Goal: Information Seeking & Learning: Find specific fact

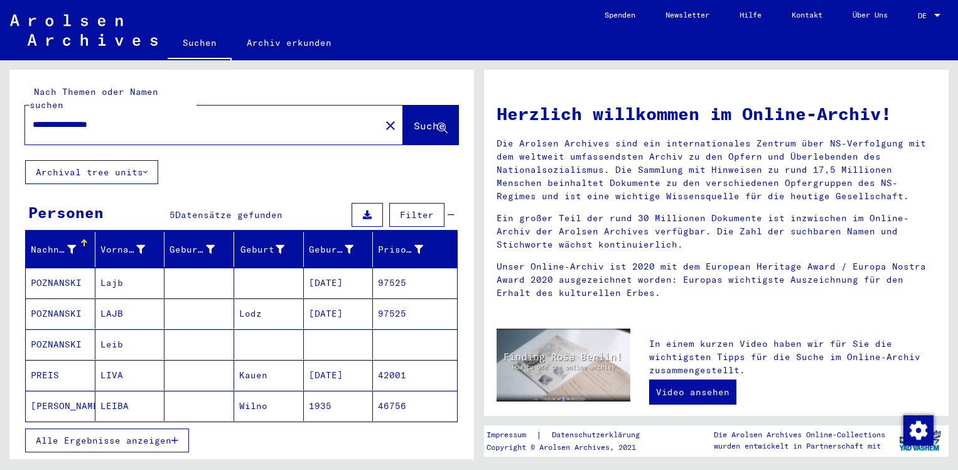
click at [918, 13] on span "DE" at bounding box center [925, 15] width 14 height 9
click at [914, 24] on span "English" at bounding box center [906, 22] width 31 height 9
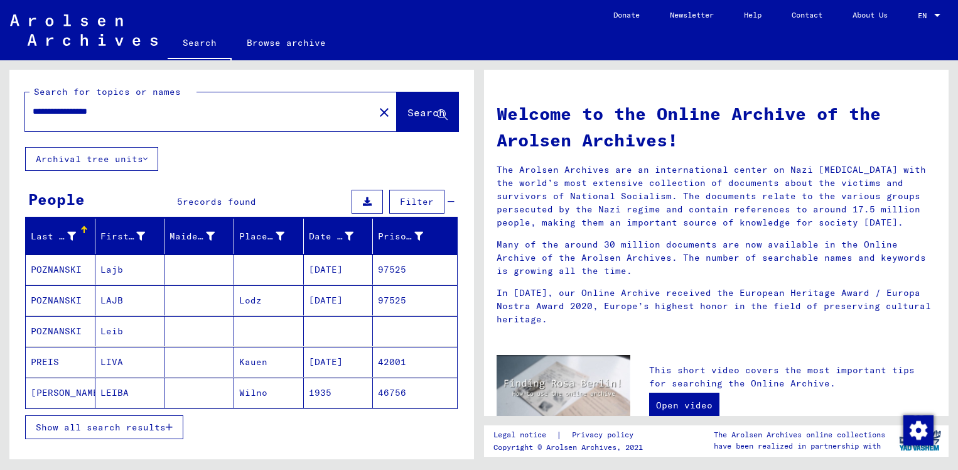
click at [392, 303] on mat-cell "97525" at bounding box center [415, 300] width 84 height 30
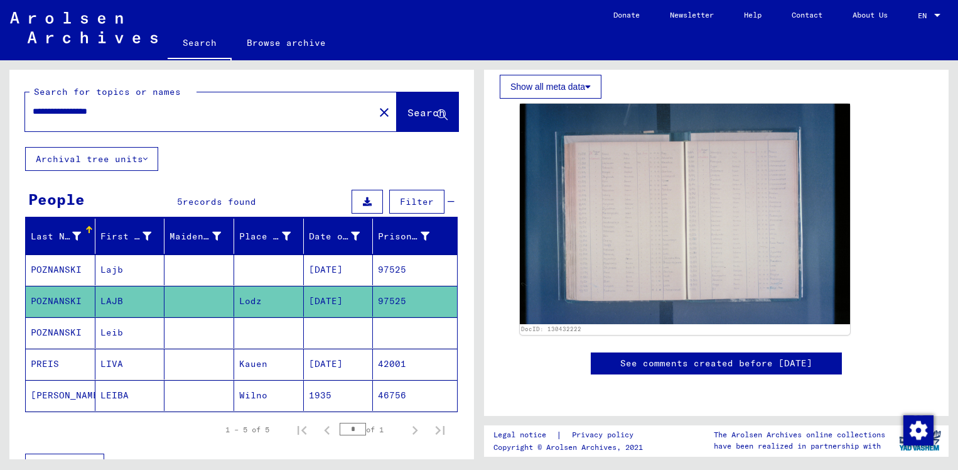
scroll to position [310, 0]
click at [577, 240] on img at bounding box center [685, 214] width 330 height 220
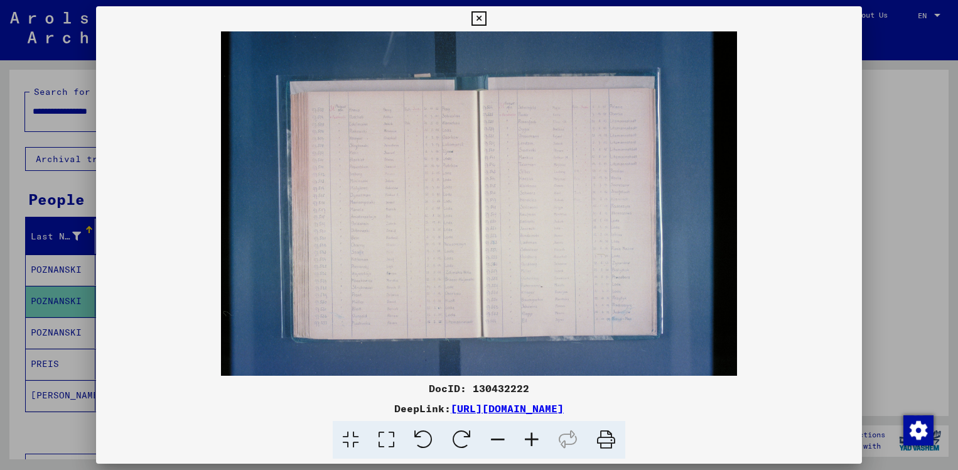
click at [445, 306] on img at bounding box center [479, 203] width 767 height 344
click at [451, 412] on link "[URL][DOMAIN_NAME]" at bounding box center [507, 408] width 113 height 13
click at [533, 438] on icon at bounding box center [532, 440] width 34 height 38
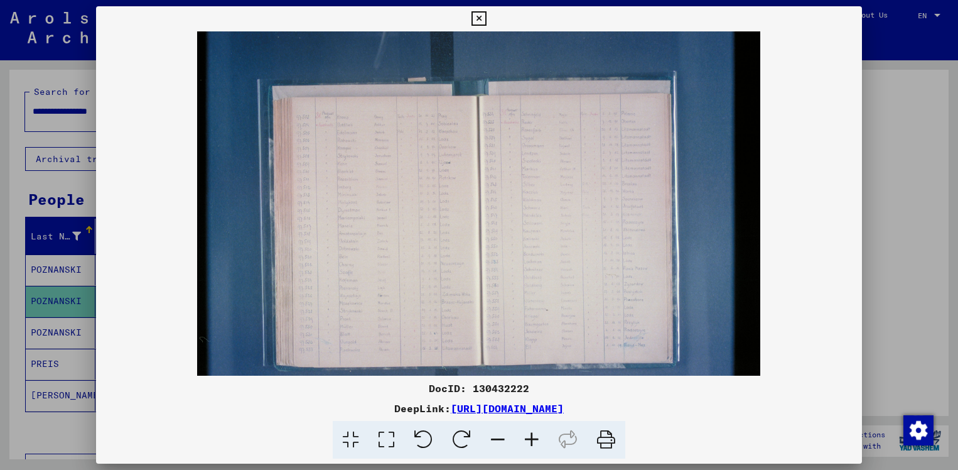
click at [533, 438] on icon at bounding box center [532, 440] width 34 height 38
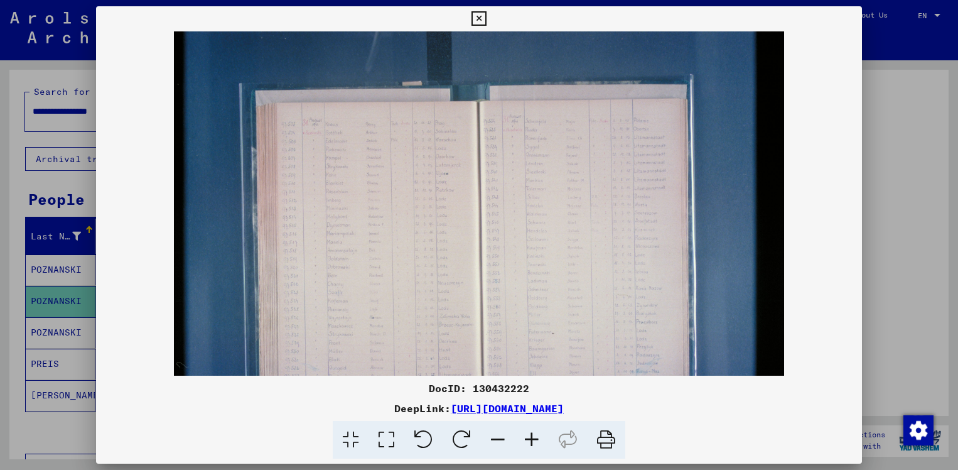
click at [533, 438] on icon at bounding box center [532, 440] width 34 height 38
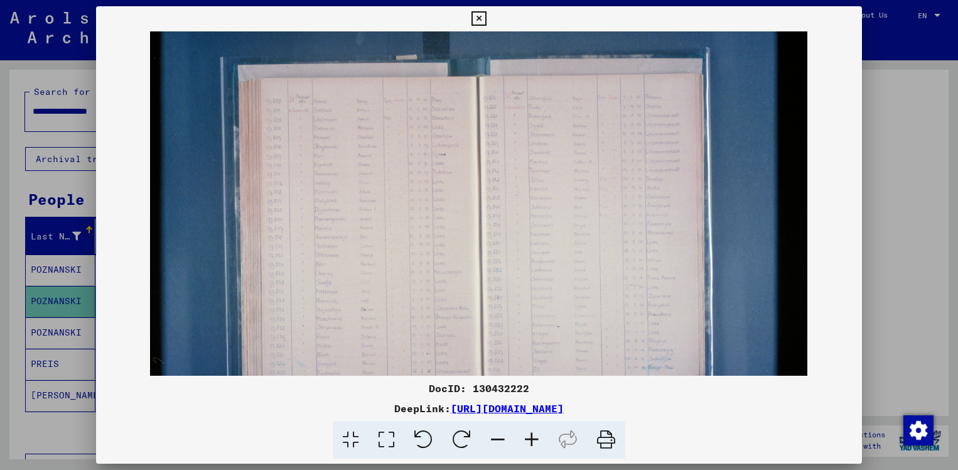
drag, startPoint x: 363, startPoint y: 257, endPoint x: 421, endPoint y: 122, distance: 147.4
click at [421, 122] on img at bounding box center [479, 220] width 658 height 438
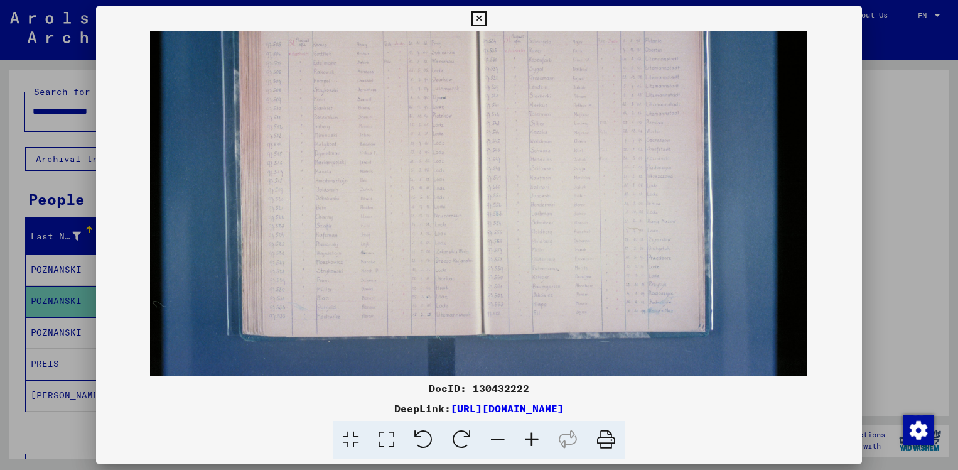
scroll to position [90, 0]
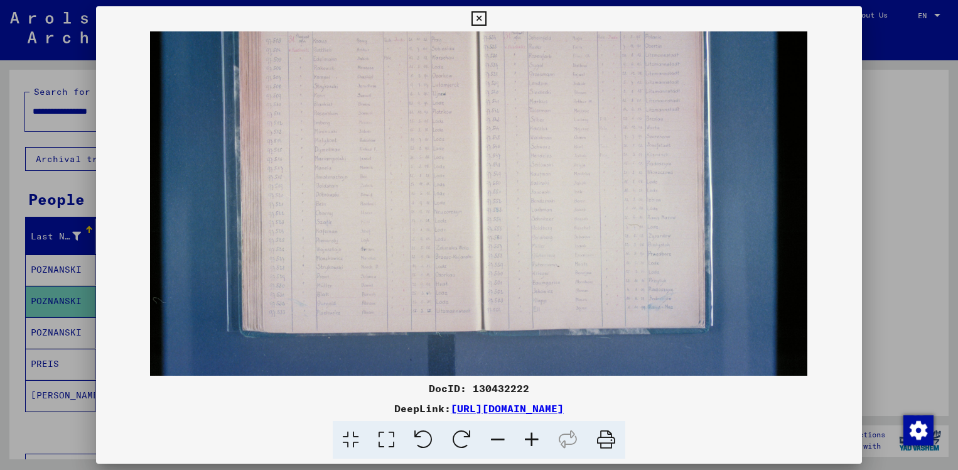
drag, startPoint x: 421, startPoint y: 122, endPoint x: 435, endPoint y: 62, distance: 61.9
click at [435, 62] on img at bounding box center [479, 160] width 658 height 438
click at [524, 439] on icon at bounding box center [532, 440] width 34 height 38
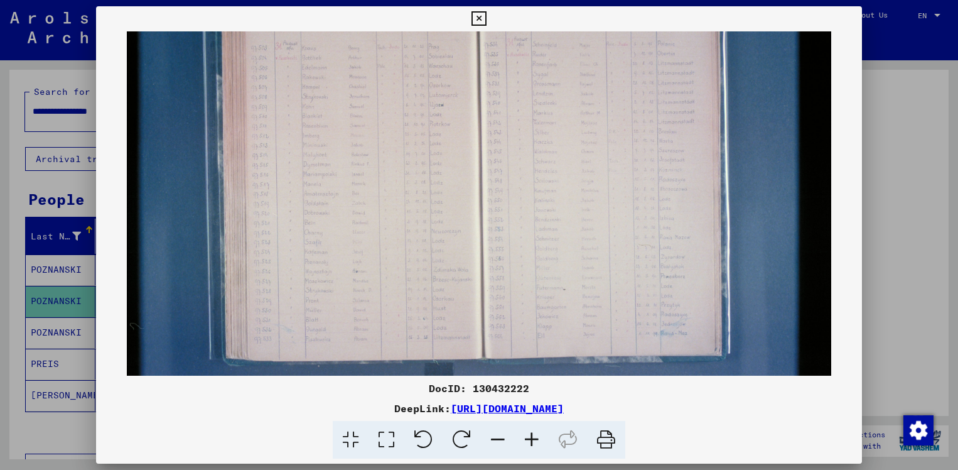
click at [524, 439] on icon at bounding box center [532, 440] width 34 height 38
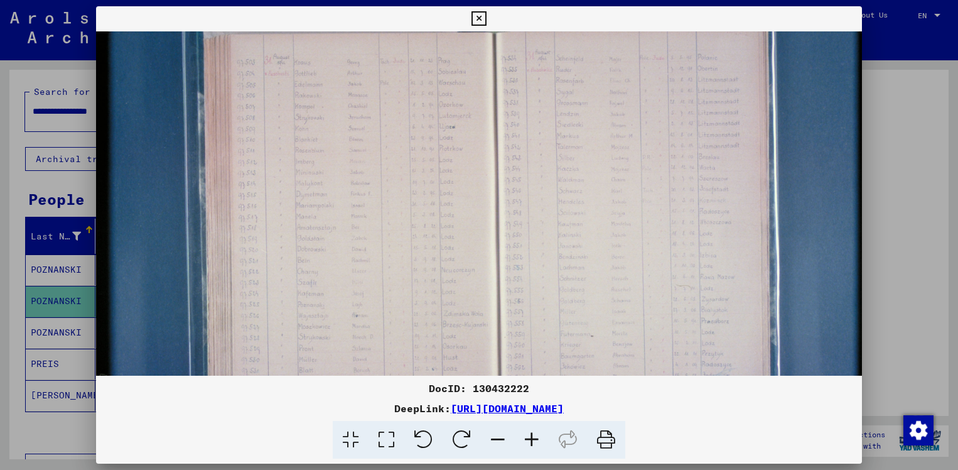
click at [524, 439] on icon at bounding box center [532, 440] width 34 height 38
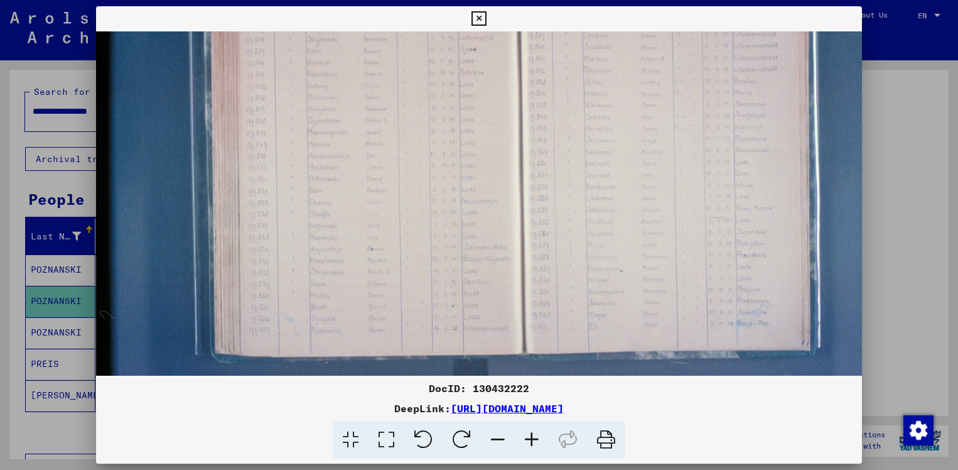
drag, startPoint x: 417, startPoint y: 320, endPoint x: 450, endPoint y: 214, distance: 111.6
click at [450, 214] on img at bounding box center [519, 134] width 846 height 564
click at [409, 258] on img at bounding box center [519, 134] width 846 height 564
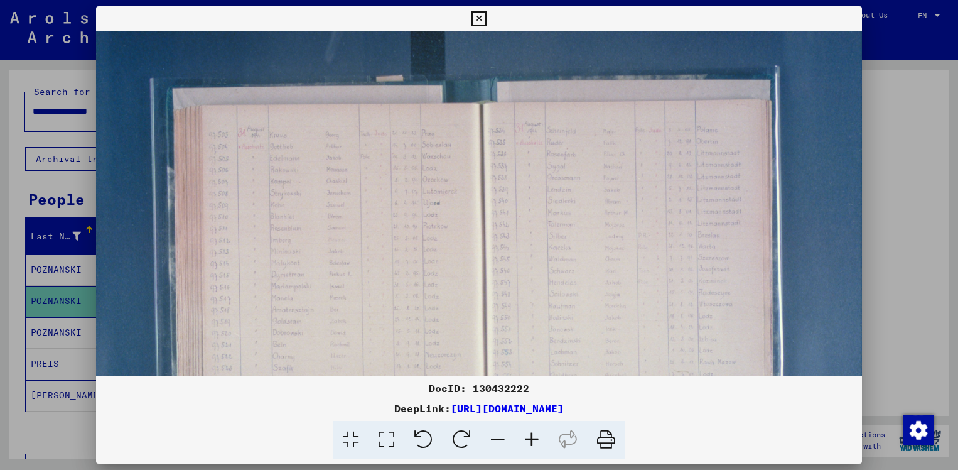
scroll to position [19, 36]
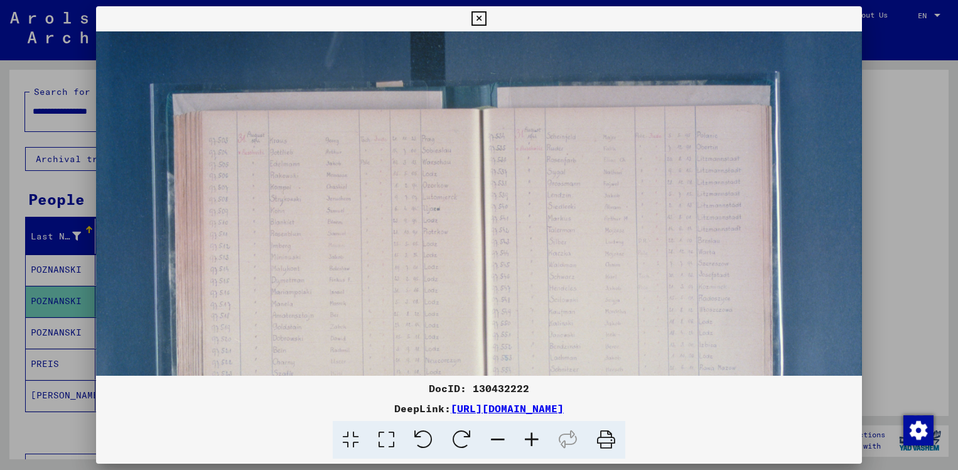
drag, startPoint x: 444, startPoint y: 192, endPoint x: 424, endPoint y: 343, distance: 152.7
click at [424, 343] on img at bounding box center [483, 294] width 846 height 564
click at [530, 445] on icon at bounding box center [532, 440] width 34 height 38
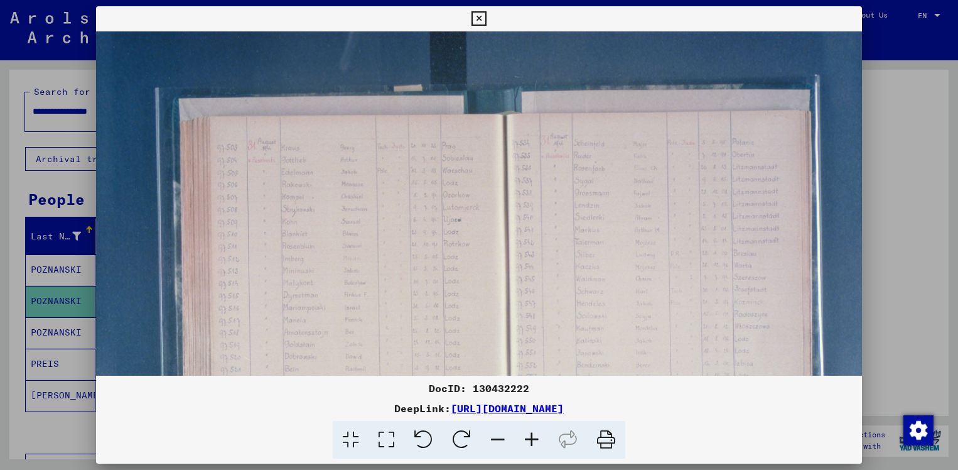
click at [530, 445] on icon at bounding box center [532, 440] width 34 height 38
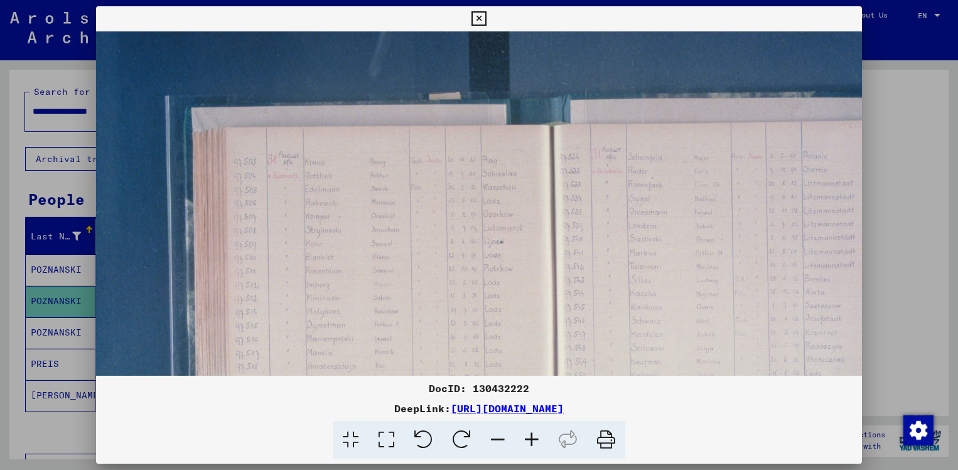
click at [530, 445] on icon at bounding box center [532, 440] width 34 height 38
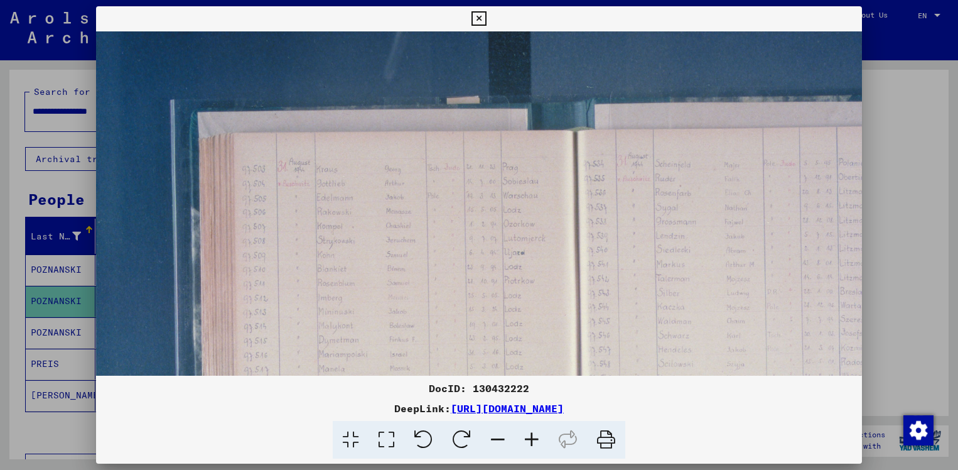
click at [530, 445] on icon at bounding box center [532, 440] width 34 height 38
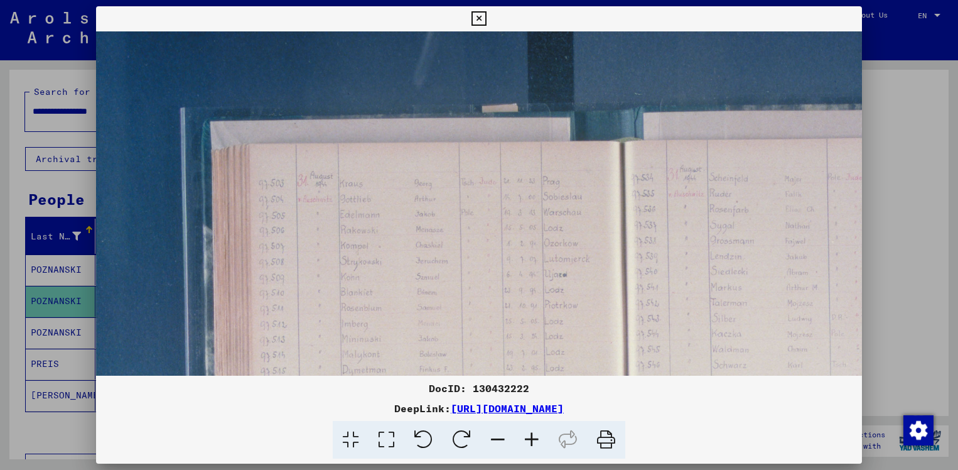
click at [530, 445] on icon at bounding box center [532, 440] width 34 height 38
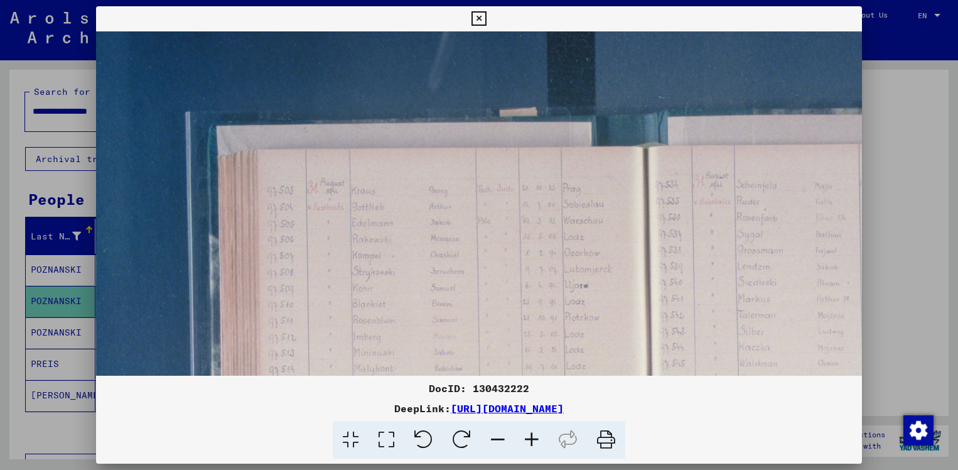
click at [530, 445] on icon at bounding box center [532, 440] width 34 height 38
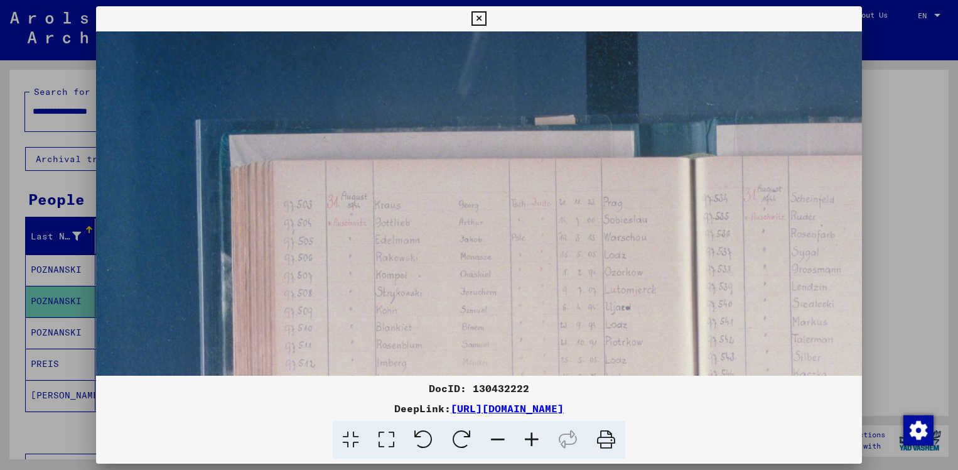
click at [477, 244] on img at bounding box center [695, 435] width 1270 height 847
click at [533, 440] on icon at bounding box center [532, 440] width 34 height 38
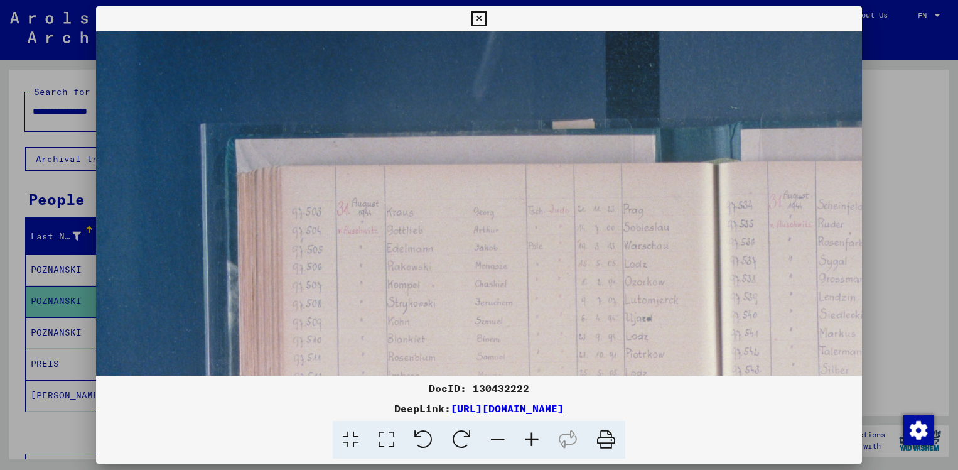
click at [533, 440] on icon at bounding box center [532, 440] width 34 height 38
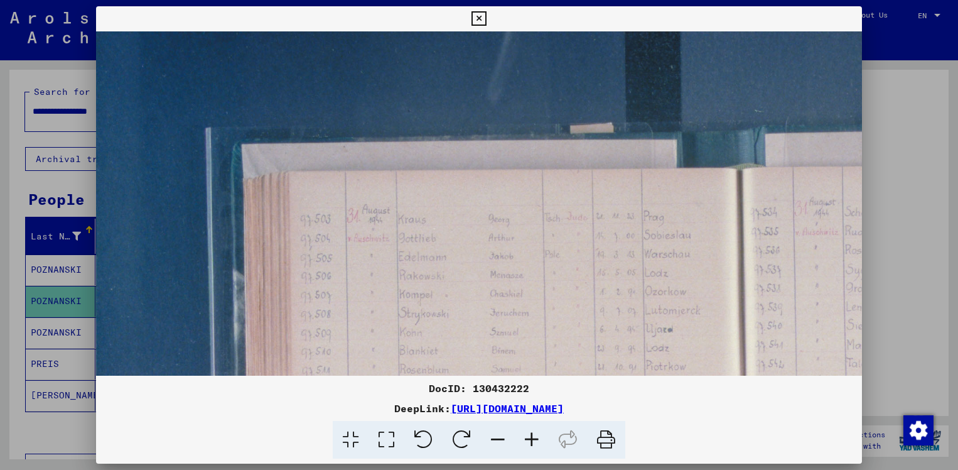
click at [533, 440] on icon at bounding box center [532, 440] width 34 height 38
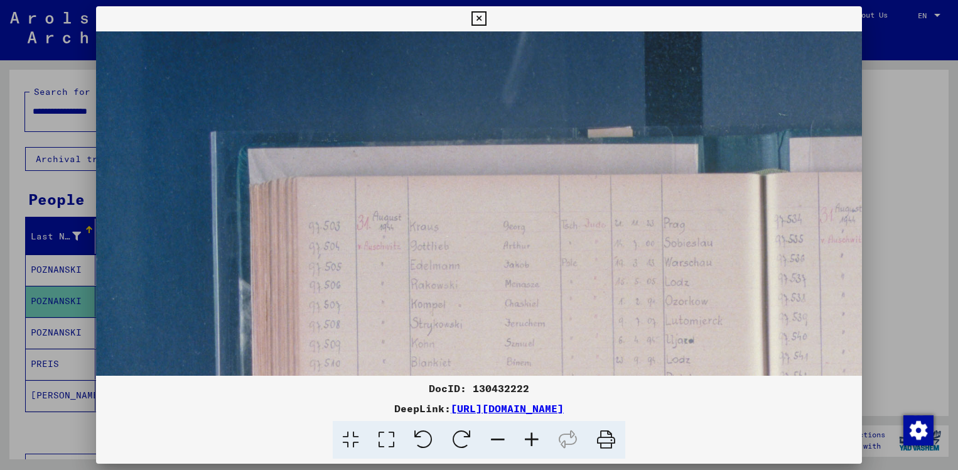
click at [533, 440] on icon at bounding box center [532, 440] width 34 height 38
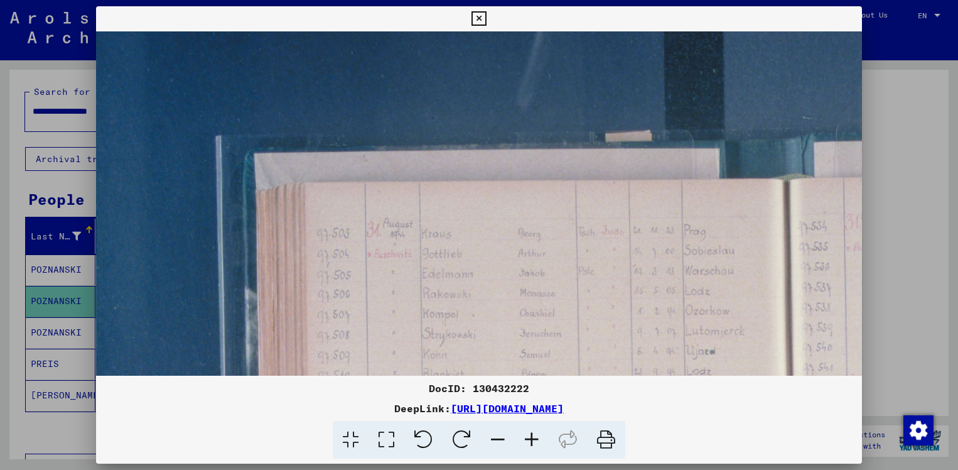
click at [533, 440] on icon at bounding box center [532, 440] width 34 height 38
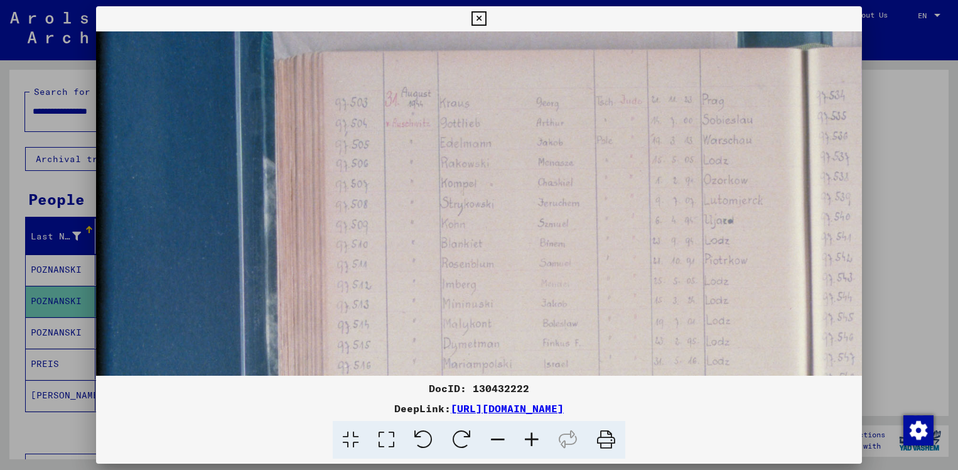
scroll to position [150, 19]
drag, startPoint x: 411, startPoint y: 274, endPoint x: 428, endPoint y: 143, distance: 131.8
click at [428, 143] on img at bounding box center [806, 367] width 1458 height 972
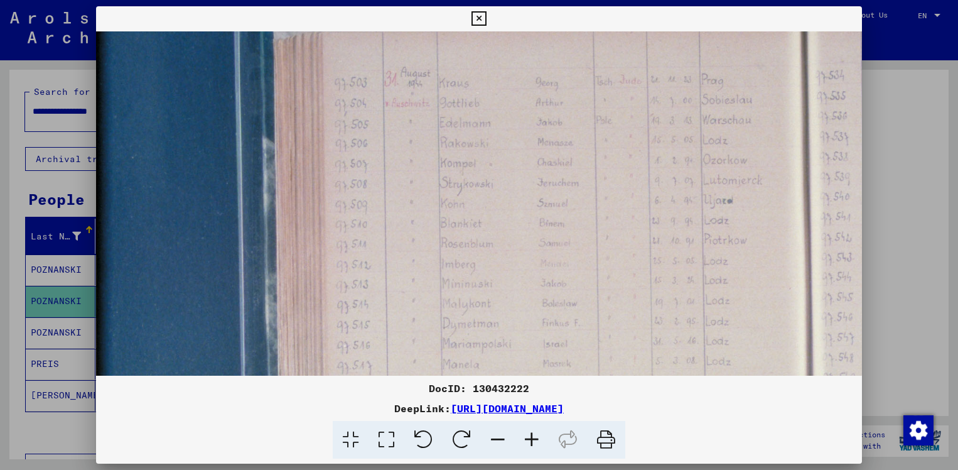
scroll to position [340, 8]
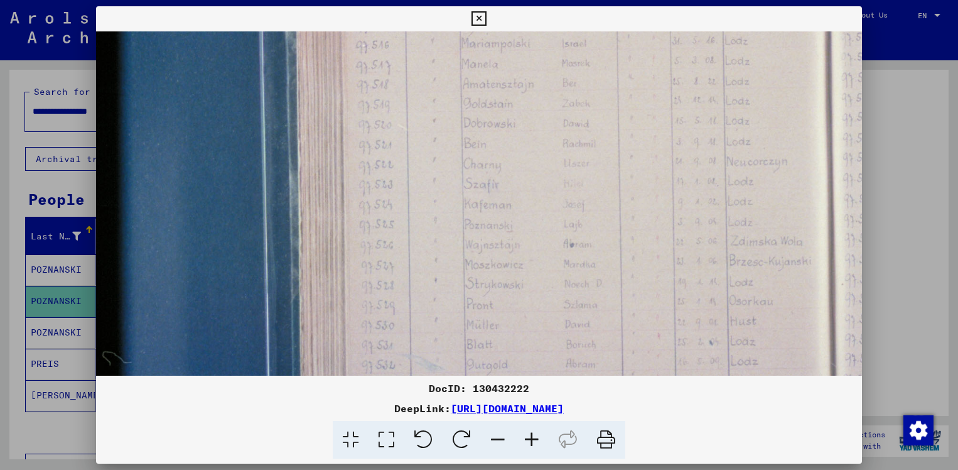
drag, startPoint x: 416, startPoint y: 276, endPoint x: 452, endPoint y: -45, distance: 322.4
click at [452, 0] on html "**********" at bounding box center [479, 235] width 958 height 470
click at [499, 442] on icon at bounding box center [498, 440] width 34 height 38
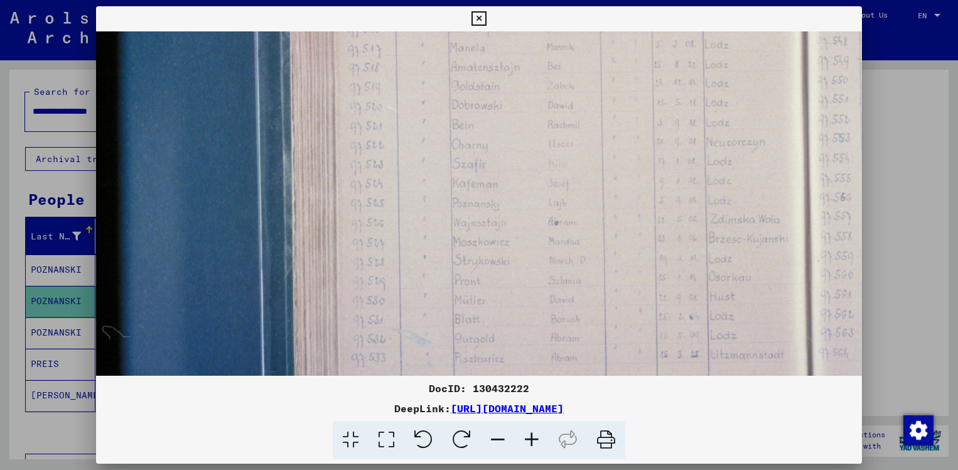
click at [499, 442] on icon at bounding box center [498, 440] width 34 height 38
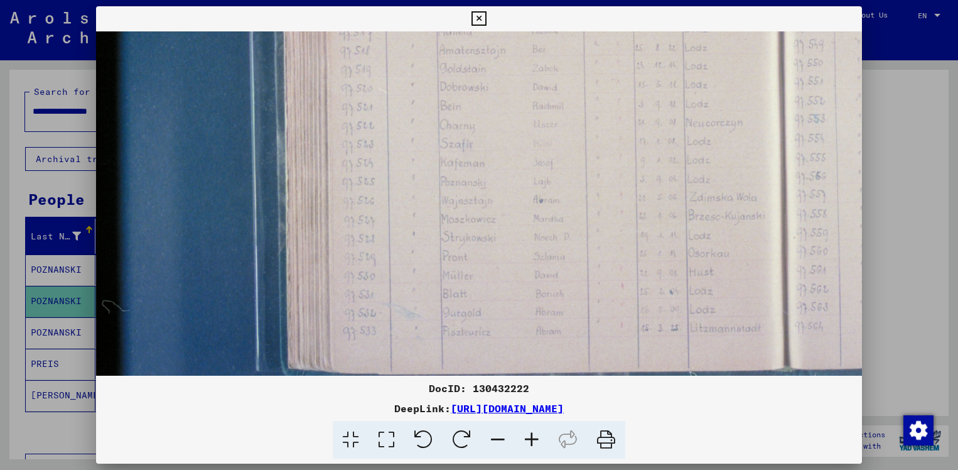
click at [499, 442] on icon at bounding box center [498, 440] width 34 height 38
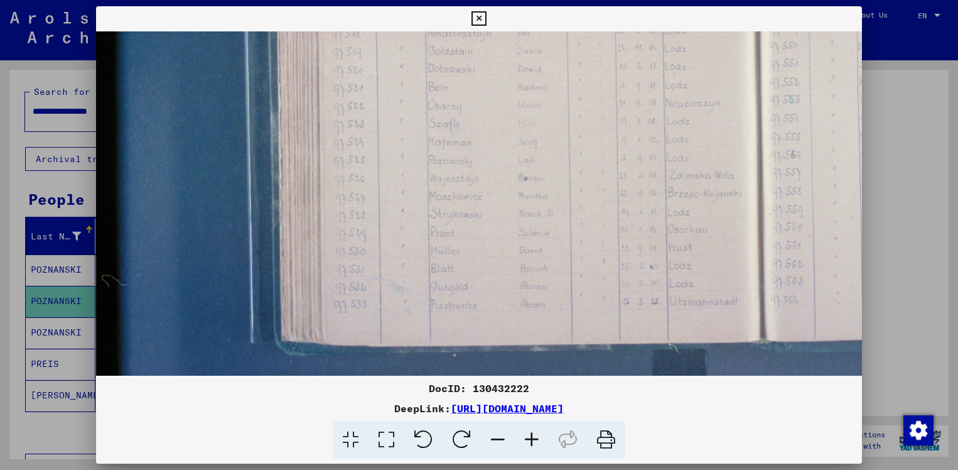
click at [479, 14] on icon at bounding box center [479, 18] width 14 height 15
